Goal: Task Accomplishment & Management: Manage account settings

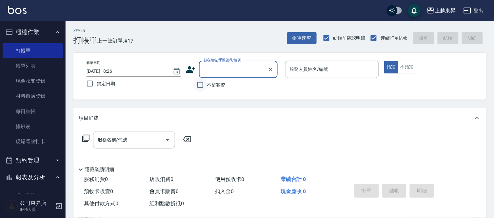
click at [199, 86] on input "不留客資" at bounding box center [200, 85] width 14 height 14
checkbox input "true"
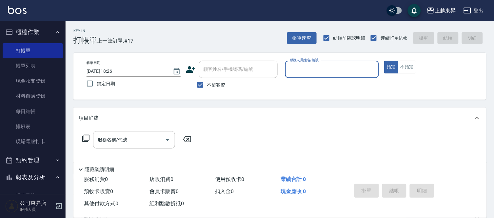
click at [300, 73] on input "服務人員姓名/編號" at bounding box center [332, 69] width 88 height 11
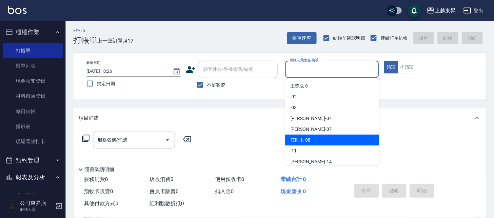
click at [302, 140] on span "[PERSON_NAME]-08" at bounding box center [300, 140] width 20 height 7
type input "[PERSON_NAME]-08"
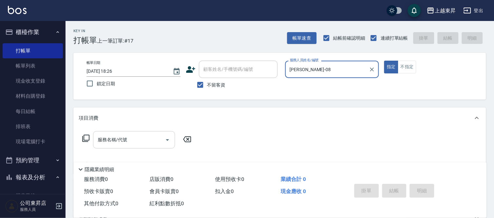
click at [109, 144] on input "服務名稱/代號" at bounding box center [129, 139] width 66 height 11
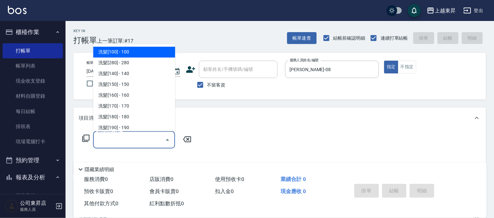
click at [119, 48] on span "洗髮[100] - 100" at bounding box center [134, 52] width 82 height 11
type input "洗髮[100](201)"
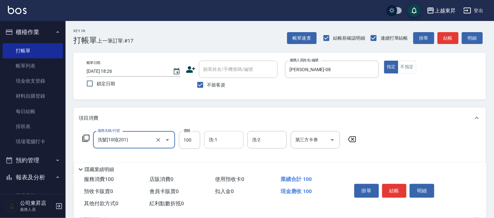
click at [218, 143] on input "洗-1" at bounding box center [223, 139] width 33 height 11
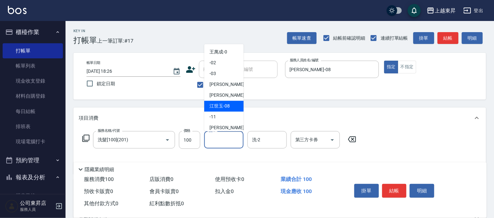
scroll to position [73, 0]
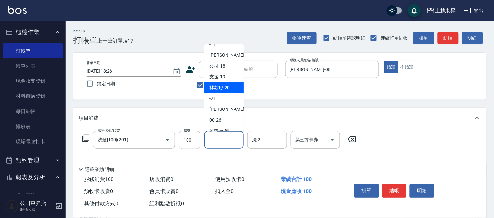
click at [217, 89] on span "林芯彤 -20" at bounding box center [219, 87] width 20 height 7
type input "林芯彤-20"
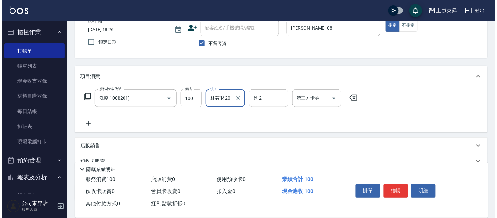
scroll to position [86, 0]
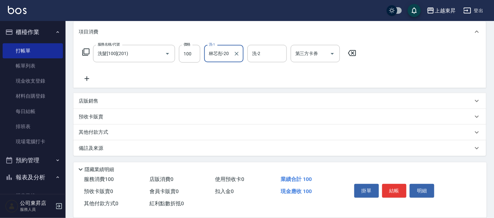
click at [89, 80] on icon at bounding box center [87, 79] width 16 height 8
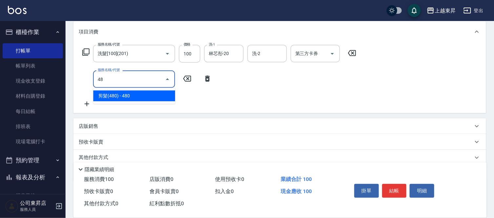
click at [116, 96] on span "剪髮(480) - 480" at bounding box center [134, 95] width 82 height 11
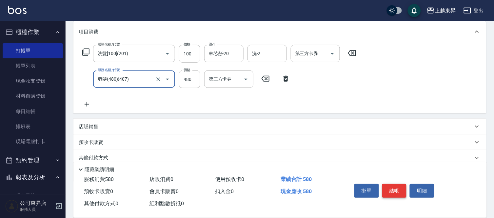
type input "剪髮(480)(407)"
click at [390, 191] on button "結帳" at bounding box center [394, 191] width 25 height 14
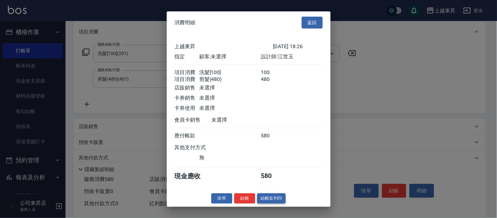
click at [264, 203] on button "結帳並列印" at bounding box center [271, 198] width 28 height 10
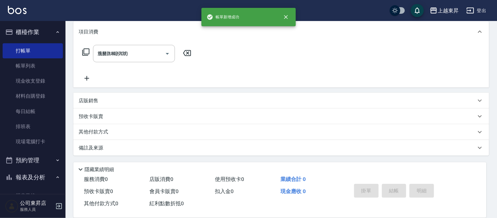
type input "[DATE] 18:58"
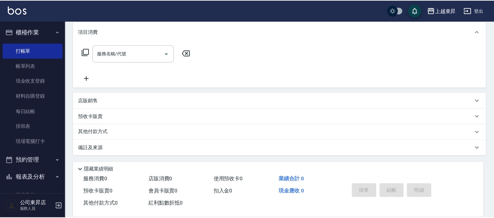
scroll to position [0, 0]
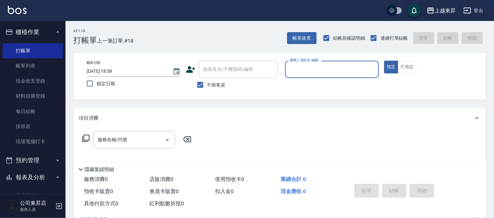
click at [305, 67] on input "服務人員姓名/編號" at bounding box center [332, 69] width 88 height 11
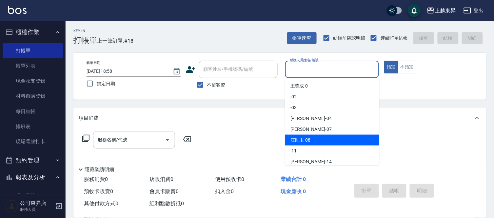
click at [313, 136] on div "[PERSON_NAME]-08" at bounding box center [332, 140] width 94 height 11
type input "[PERSON_NAME]-08"
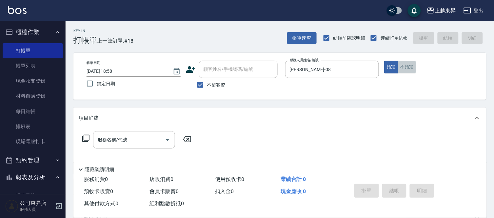
click at [414, 66] on button "不指定" at bounding box center [407, 67] width 18 height 13
click at [104, 138] on div "服務名稱/代號 服務名稱/代號" at bounding box center [134, 139] width 82 height 17
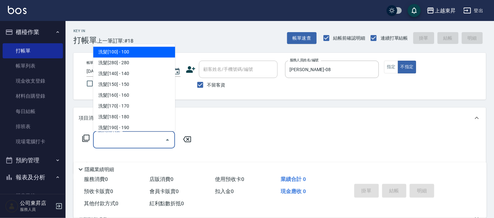
click at [115, 47] on span "洗髮[100] - 100" at bounding box center [134, 52] width 82 height 11
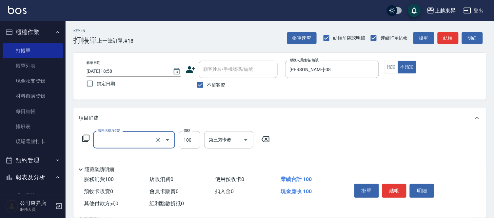
type input "洗髮[100](201)"
click at [230, 145] on input "洗-1" at bounding box center [223, 139] width 33 height 11
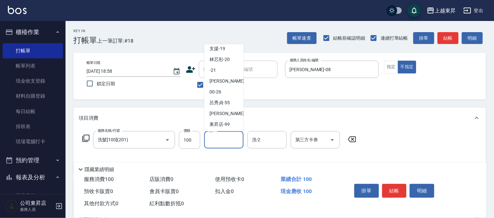
scroll to position [102, 0]
click at [226, 78] on span "[PERSON_NAME]-22" at bounding box center [229, 80] width 41 height 7
type input "[PERSON_NAME]-22"
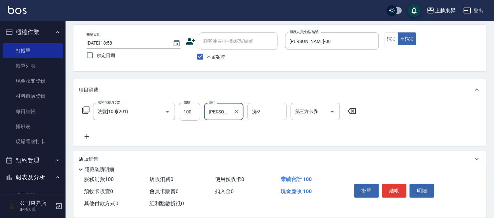
scroll to position [36, 0]
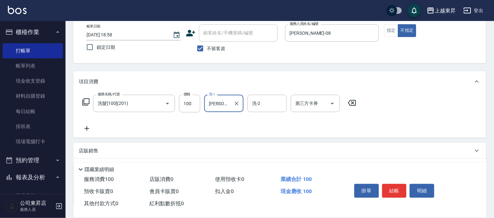
click at [85, 127] on icon at bounding box center [87, 128] width 16 height 8
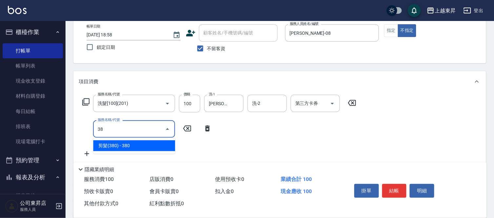
click at [144, 146] on span "剪髮(380) - 380" at bounding box center [134, 145] width 82 height 11
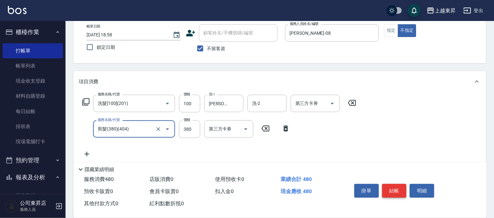
type input "剪髮(380)(404)"
click at [392, 187] on button "結帳" at bounding box center [394, 191] width 25 height 14
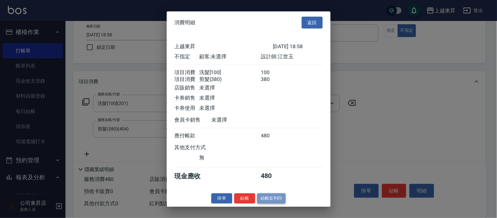
click at [263, 200] on button "結帳並列印" at bounding box center [271, 198] width 28 height 10
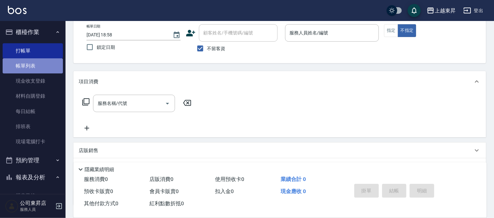
click at [33, 71] on link "帳單列表" at bounding box center [33, 65] width 60 height 15
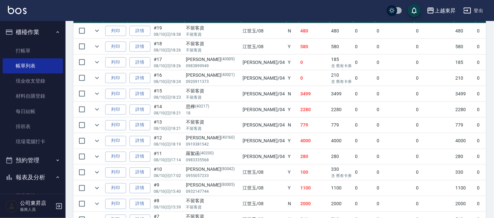
scroll to position [182, 0]
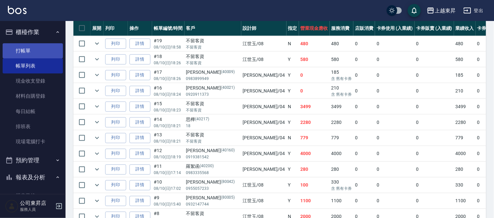
click at [26, 46] on link "打帳單" at bounding box center [33, 50] width 60 height 15
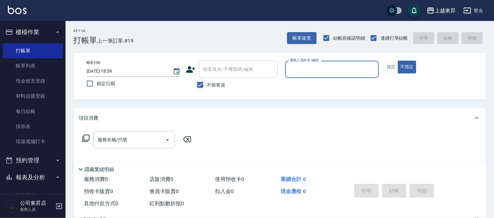
click at [202, 85] on input "不留客資" at bounding box center [200, 85] width 14 height 14
checkbox input "false"
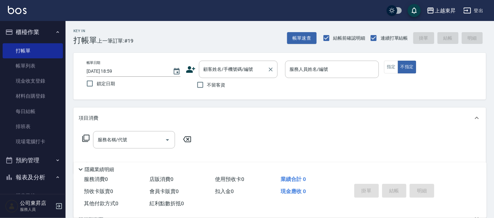
click at [214, 68] on div "顧客姓名/手機號碼/編號 顧客姓名/手機號碼/編號" at bounding box center [238, 69] width 79 height 17
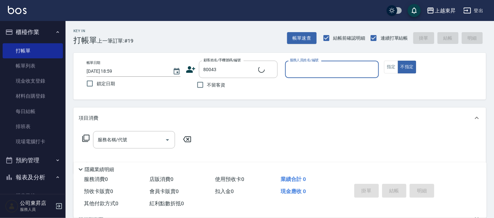
type input "[PERSON_NAME]/0918120000/80043"
type input "[PERSON_NAME]-08"
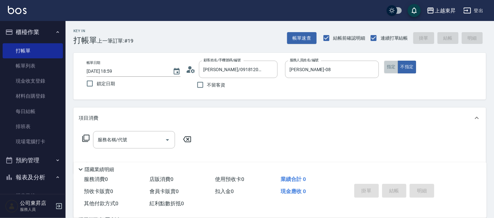
click at [390, 64] on button "指定" at bounding box center [391, 67] width 14 height 13
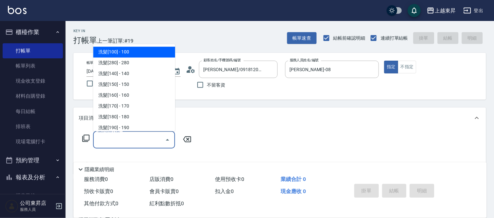
click at [123, 140] on input "服務名稱/代號" at bounding box center [129, 139] width 66 height 11
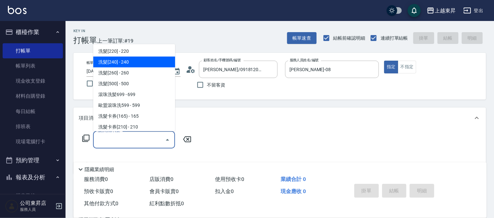
scroll to position [109, 0]
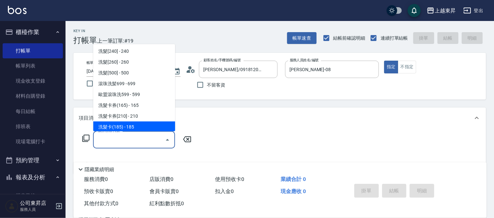
click at [134, 127] on span "洗髮卡(185) - 185" at bounding box center [134, 127] width 82 height 11
type input "洗髮卡(185)(223)"
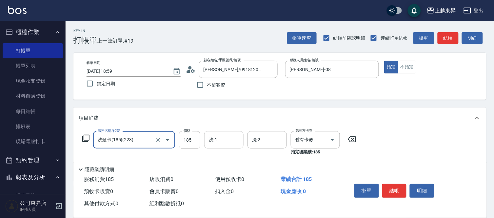
click at [210, 142] on div "洗-1 洗-1" at bounding box center [223, 139] width 39 height 17
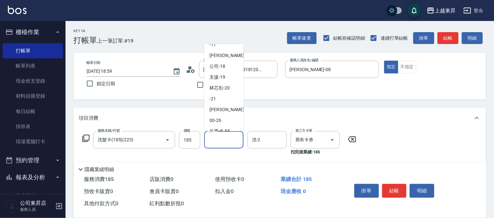
scroll to position [73, 0]
click at [227, 88] on span "林芯彤 -20" at bounding box center [219, 87] width 20 height 7
type input "林芯彤-20"
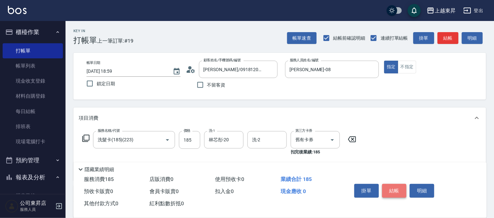
click at [391, 185] on button "結帳" at bounding box center [394, 191] width 25 height 14
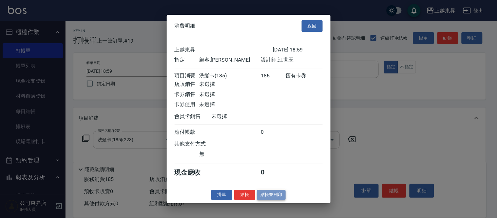
click at [269, 197] on button "結帳並列印" at bounding box center [271, 195] width 28 height 10
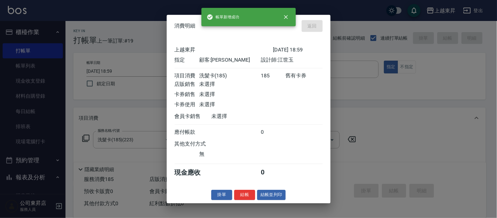
type input "[DATE] 19:25"
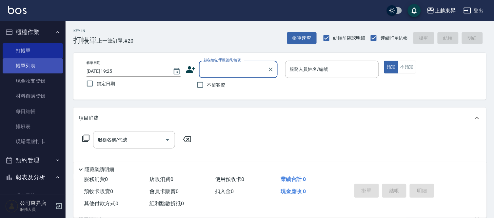
drag, startPoint x: 32, startPoint y: 69, endPoint x: 35, endPoint y: 72, distance: 3.9
click at [32, 69] on link "帳單列表" at bounding box center [33, 65] width 60 height 15
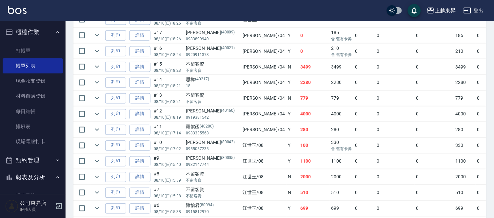
scroll to position [201, 0]
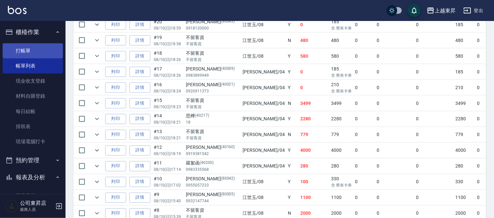
click at [43, 47] on link "打帳單" at bounding box center [33, 50] width 60 height 15
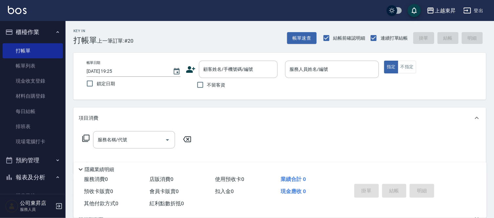
click at [212, 89] on label "不留客資" at bounding box center [209, 85] width 32 height 14
click at [207, 89] on input "不留客資" at bounding box center [200, 85] width 14 height 14
checkbox input "true"
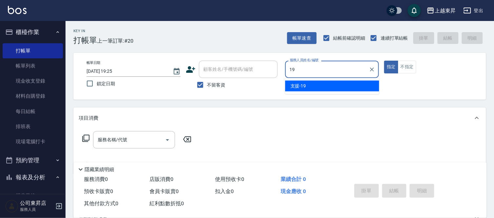
type input "支援-19"
type button "true"
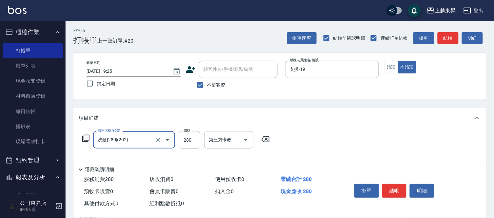
type input "洗髮[280](202)"
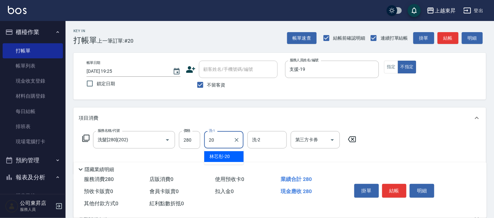
type input "林芯彤-20"
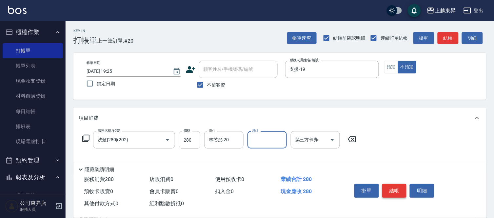
click at [387, 193] on button "結帳" at bounding box center [394, 191] width 25 height 14
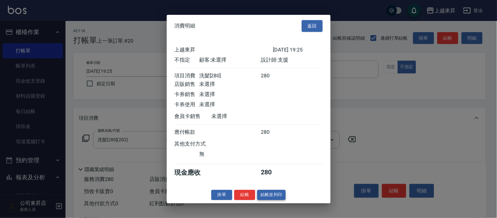
click at [265, 196] on button "結帳並列印" at bounding box center [271, 195] width 28 height 10
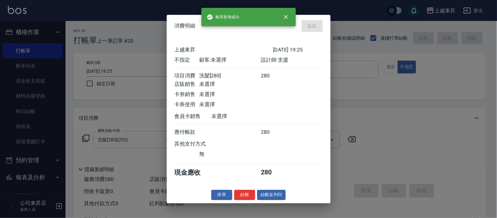
type input "[DATE] 19:26"
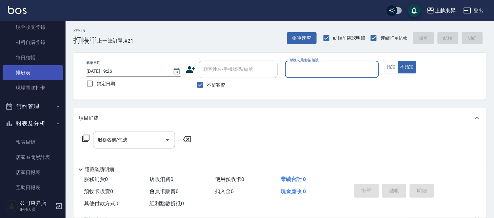
scroll to position [109, 0]
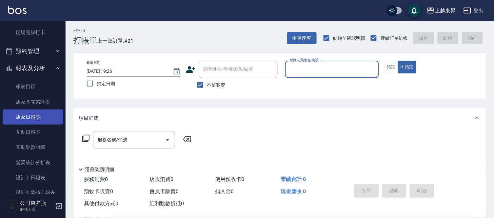
click at [24, 119] on link "店家日報表" at bounding box center [33, 116] width 60 height 15
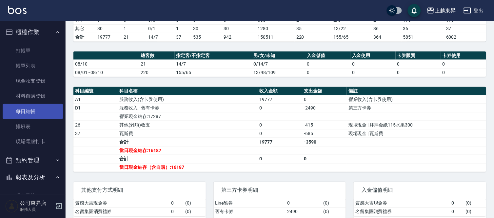
scroll to position [86, 0]
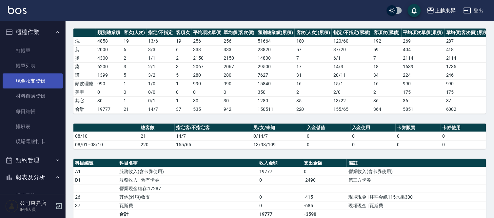
click at [25, 79] on link "現金收支登錄" at bounding box center [33, 80] width 60 height 15
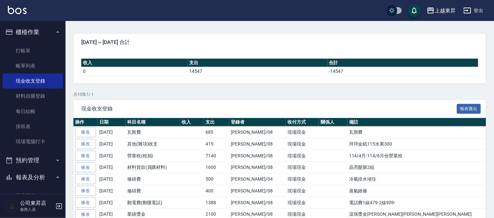
scroll to position [99, 0]
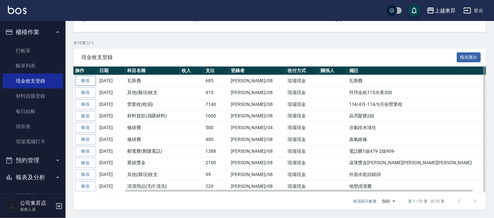
click at [81, 81] on link "修改" at bounding box center [85, 81] width 21 height 10
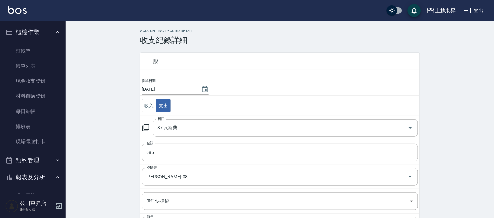
click at [160, 152] on input "685" at bounding box center [280, 152] width 276 height 18
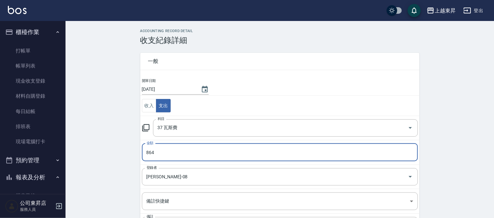
type input "864"
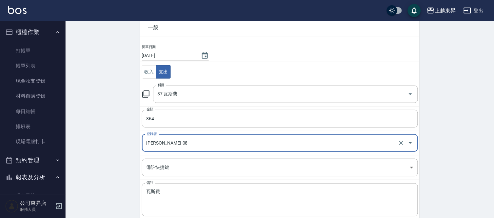
scroll to position [64, 0]
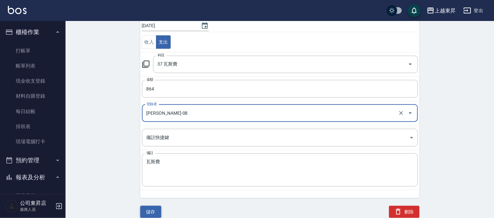
click at [149, 209] on button "儲存" at bounding box center [150, 212] width 21 height 12
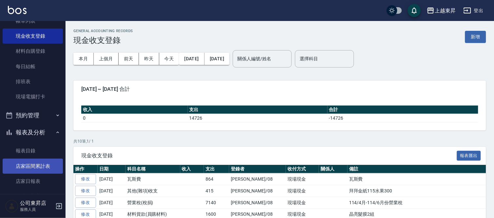
scroll to position [109, 0]
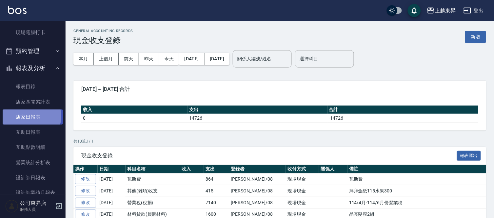
click at [30, 116] on link "店家日報表" at bounding box center [33, 116] width 60 height 15
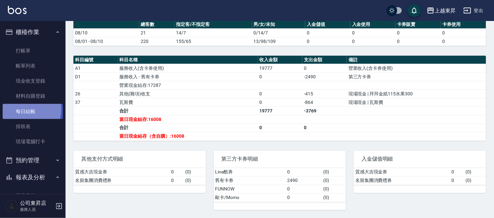
click at [19, 109] on link "每日結帳" at bounding box center [33, 111] width 60 height 15
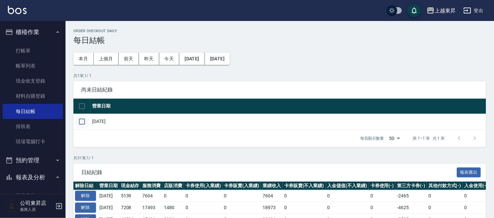
click at [79, 121] on input "checkbox" at bounding box center [82, 122] width 14 height 14
checkbox input "true"
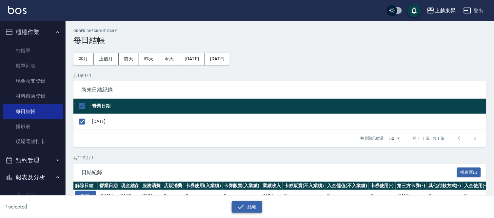
click at [248, 205] on button "結帳" at bounding box center [247, 207] width 30 height 12
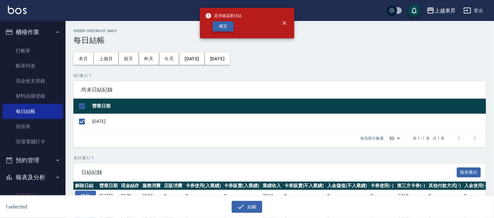
click at [227, 28] on button "確定" at bounding box center [223, 26] width 21 height 10
checkbox input "false"
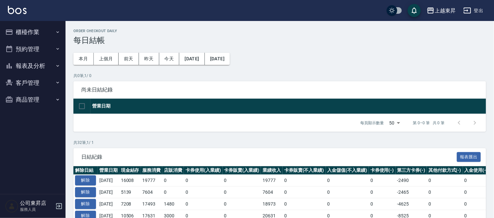
click at [33, 66] on button "報表及分析" at bounding box center [33, 65] width 60 height 17
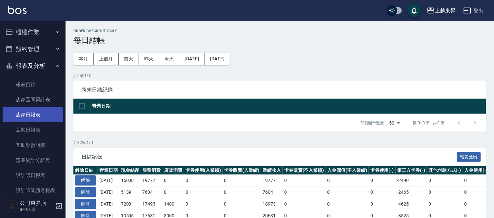
click at [22, 117] on link "店家日報表" at bounding box center [33, 114] width 60 height 15
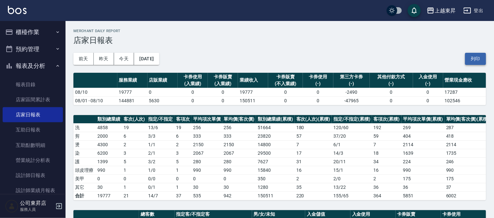
click at [486, 56] on button "列印" at bounding box center [475, 59] width 21 height 12
click at [25, 130] on link "互助日報表" at bounding box center [33, 129] width 60 height 15
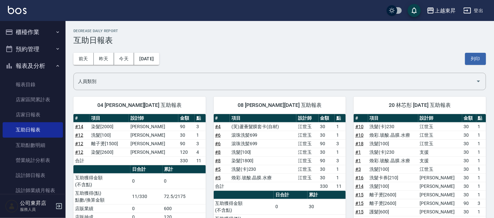
click at [477, 58] on button "列印" at bounding box center [475, 59] width 21 height 12
click at [35, 178] on link "設計師日報表" at bounding box center [33, 175] width 60 height 15
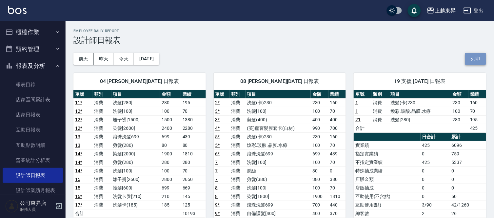
click at [468, 57] on button "列印" at bounding box center [475, 59] width 21 height 12
